Goal: Task Accomplishment & Management: Use online tool/utility

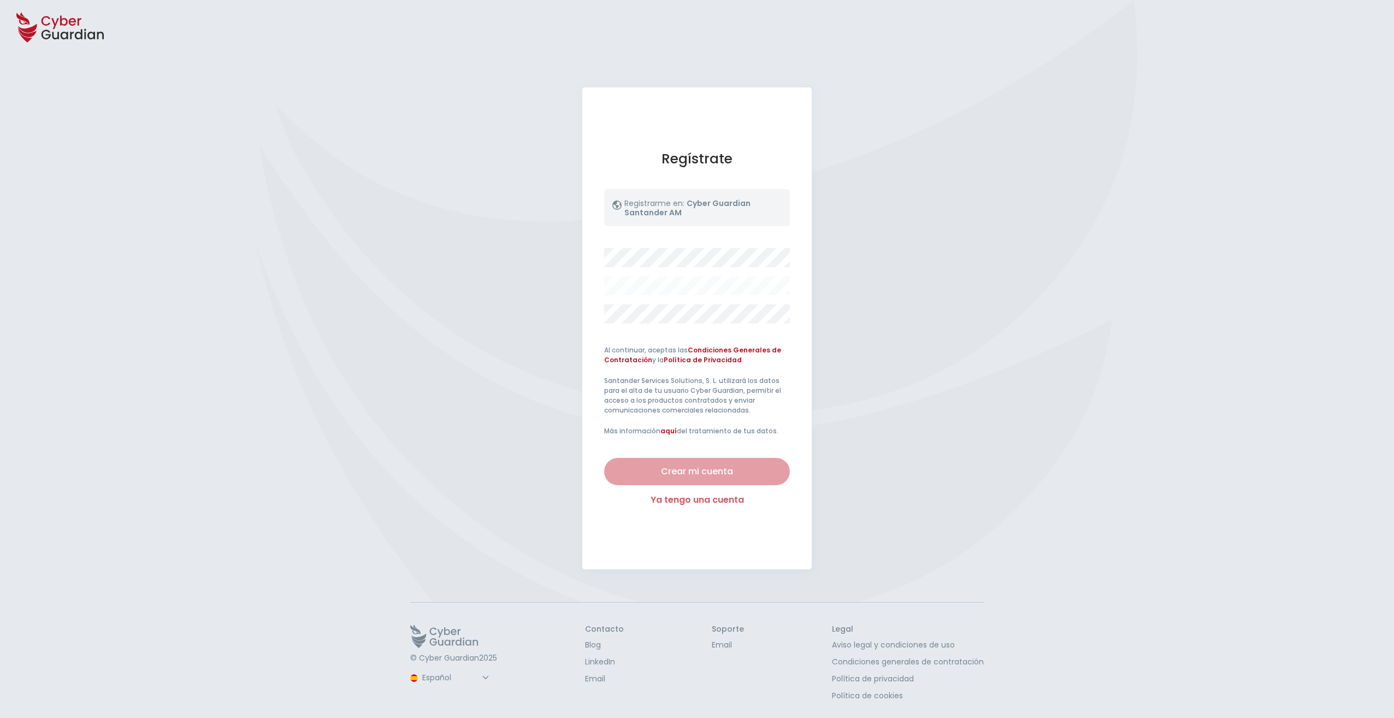
click at [655, 500] on link "Ya tengo una cuenta" at bounding box center [697, 499] width 186 height 13
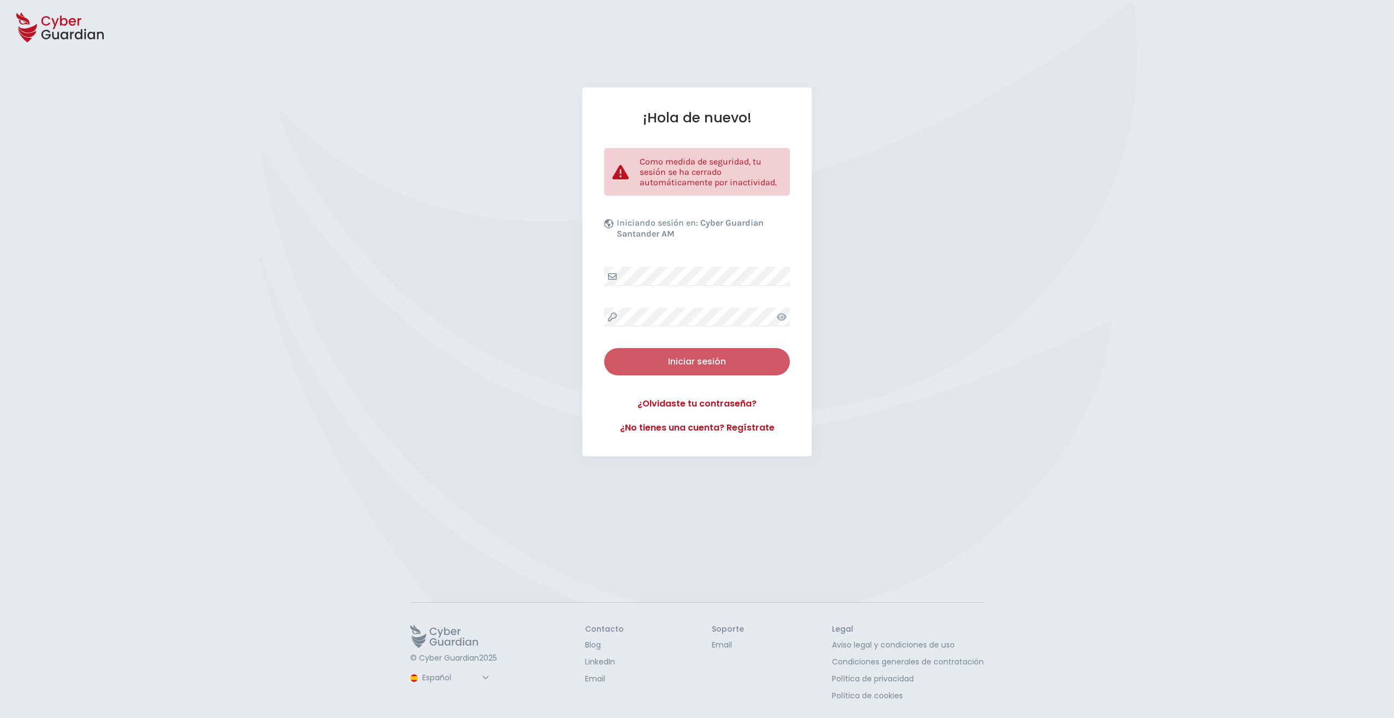
click at [699, 362] on div "Iniciar sesión" at bounding box center [696, 361] width 169 height 13
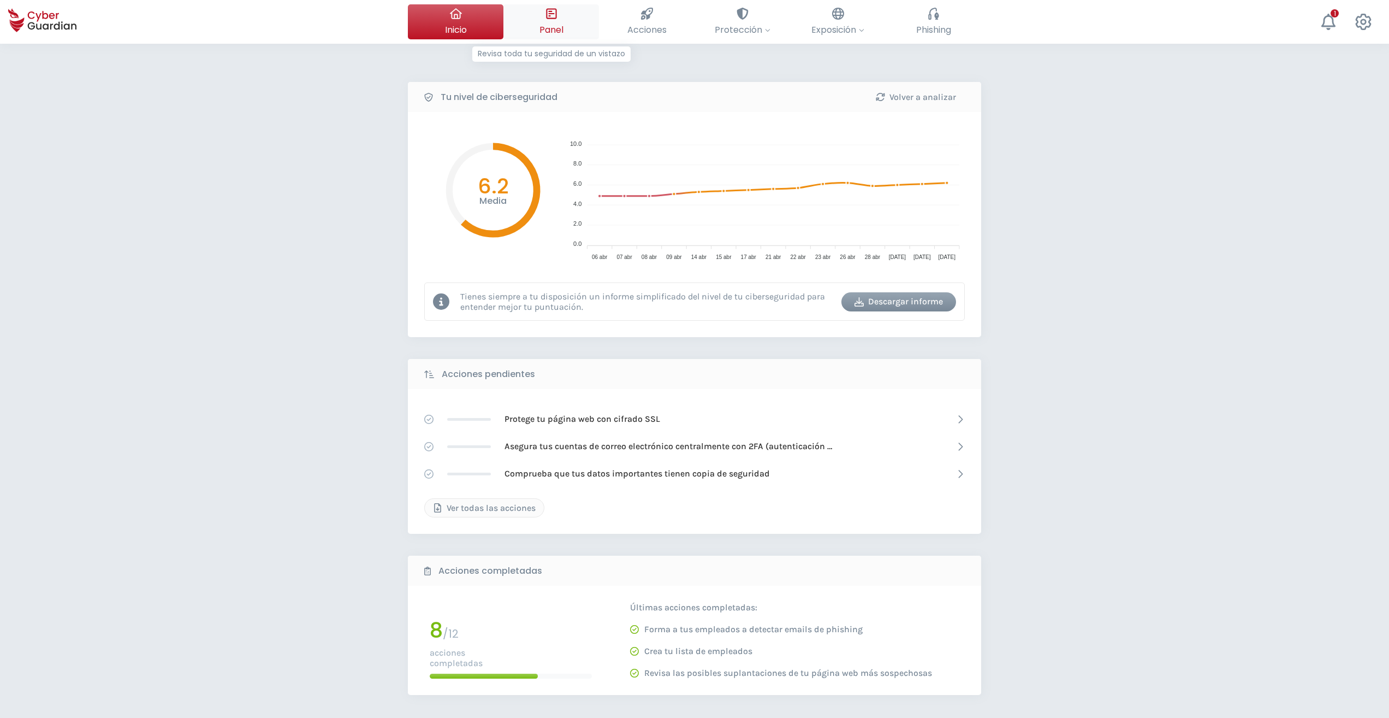
click at [546, 20] on icon at bounding box center [552, 14] width 12 height 12
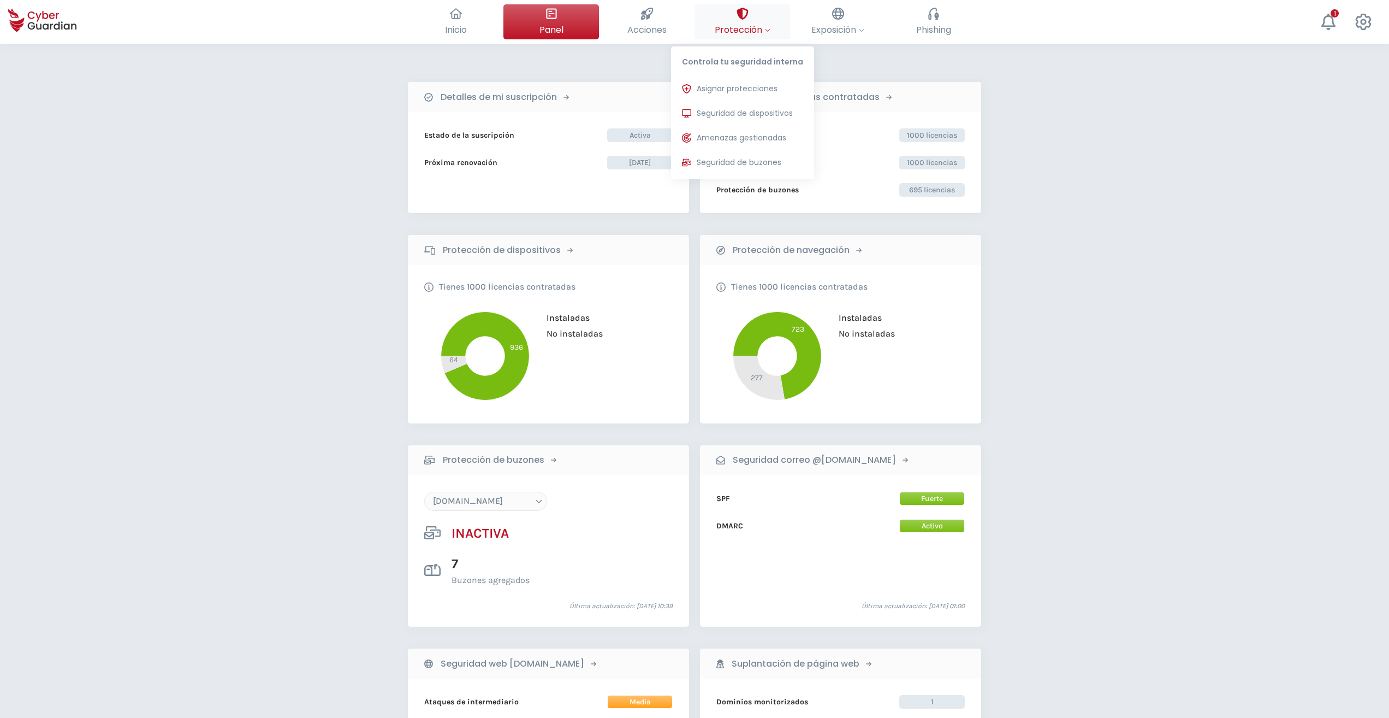
click at [735, 9] on button "Protección Controla tu seguridad interna Asignar protecciones Asigna las licenc…" at bounding box center [743, 21] width 96 height 35
click at [758, 118] on span "Seguridad de dispositivos" at bounding box center [745, 113] width 96 height 11
click at [757, 112] on span "Seguridad de dispositivos" at bounding box center [745, 113] width 96 height 11
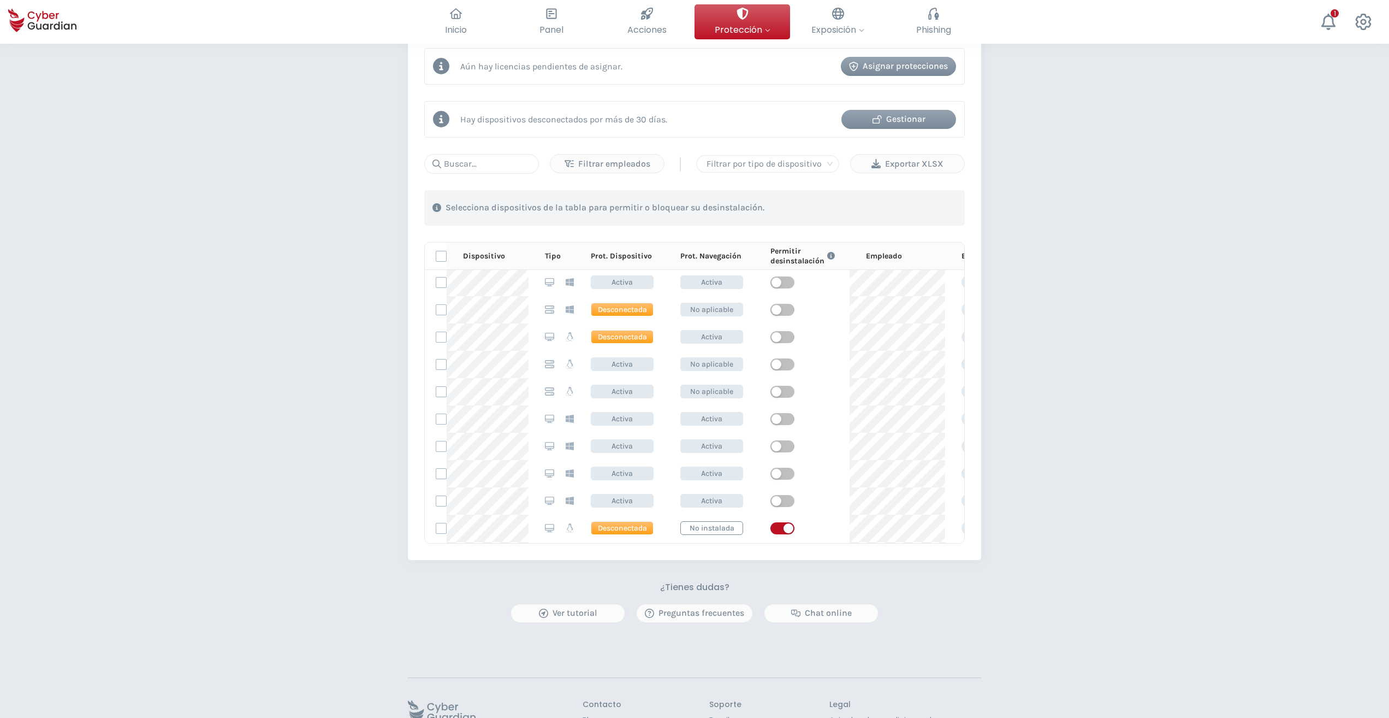
scroll to position [764, 0]
click at [892, 165] on div "Exportar XLSX" at bounding box center [907, 163] width 97 height 13
